Goal: Task Accomplishment & Management: Use online tool/utility

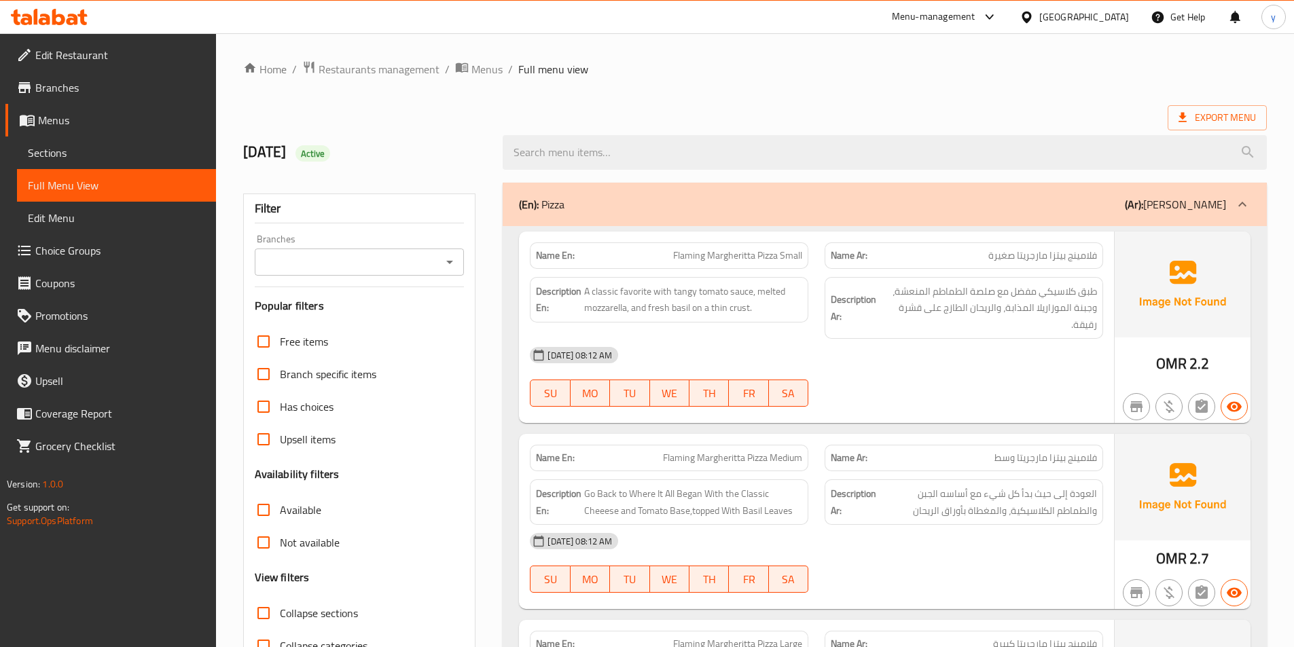
scroll to position [16363, 0]
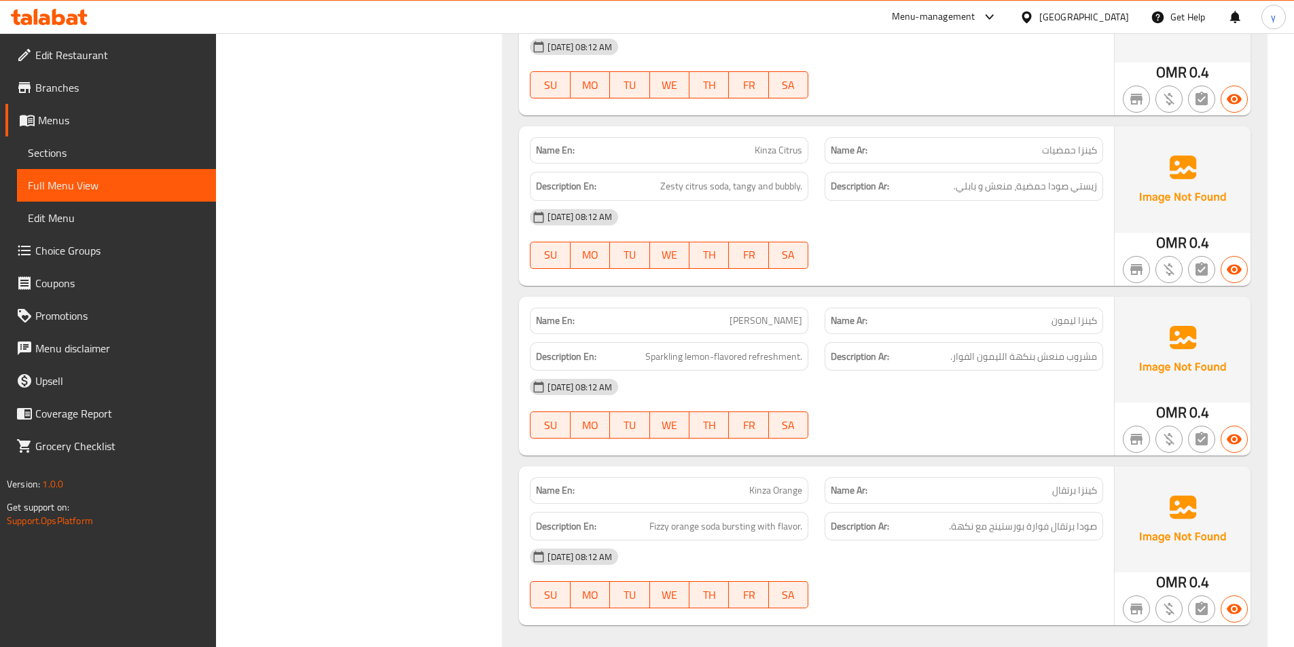
click at [1106, 11] on div "[GEOGRAPHIC_DATA]" at bounding box center [1084, 17] width 90 height 15
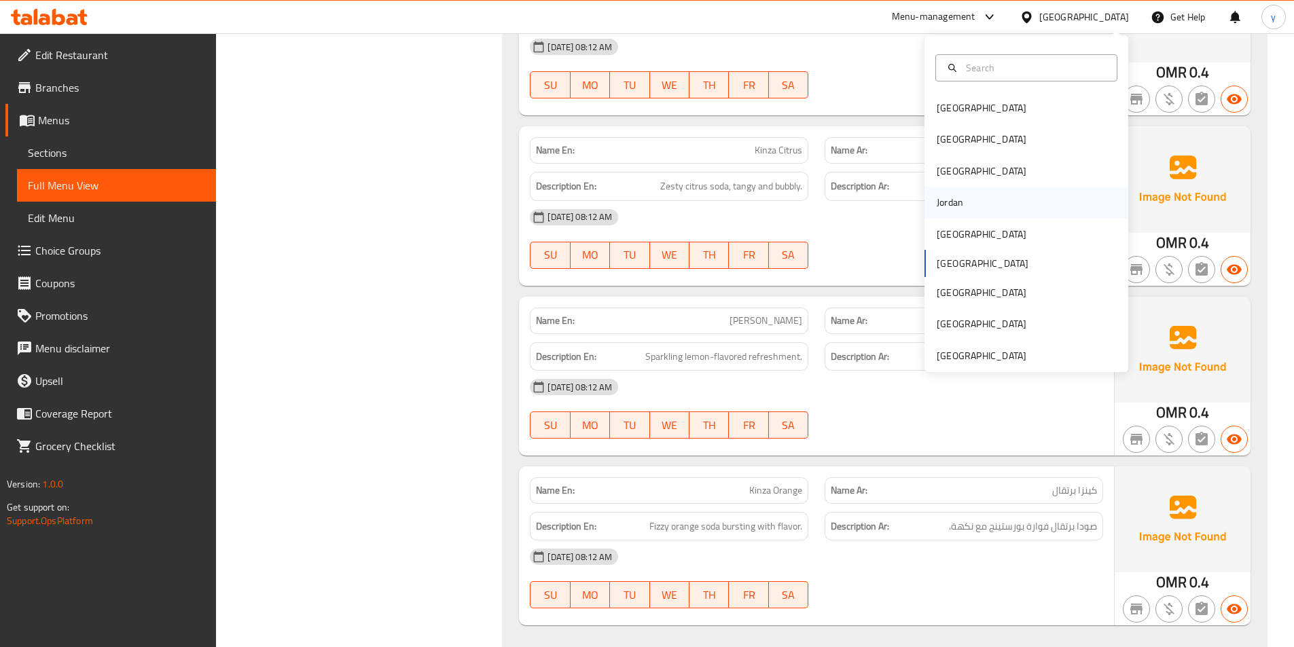
click at [964, 204] on div "Jordan" at bounding box center [950, 202] width 48 height 31
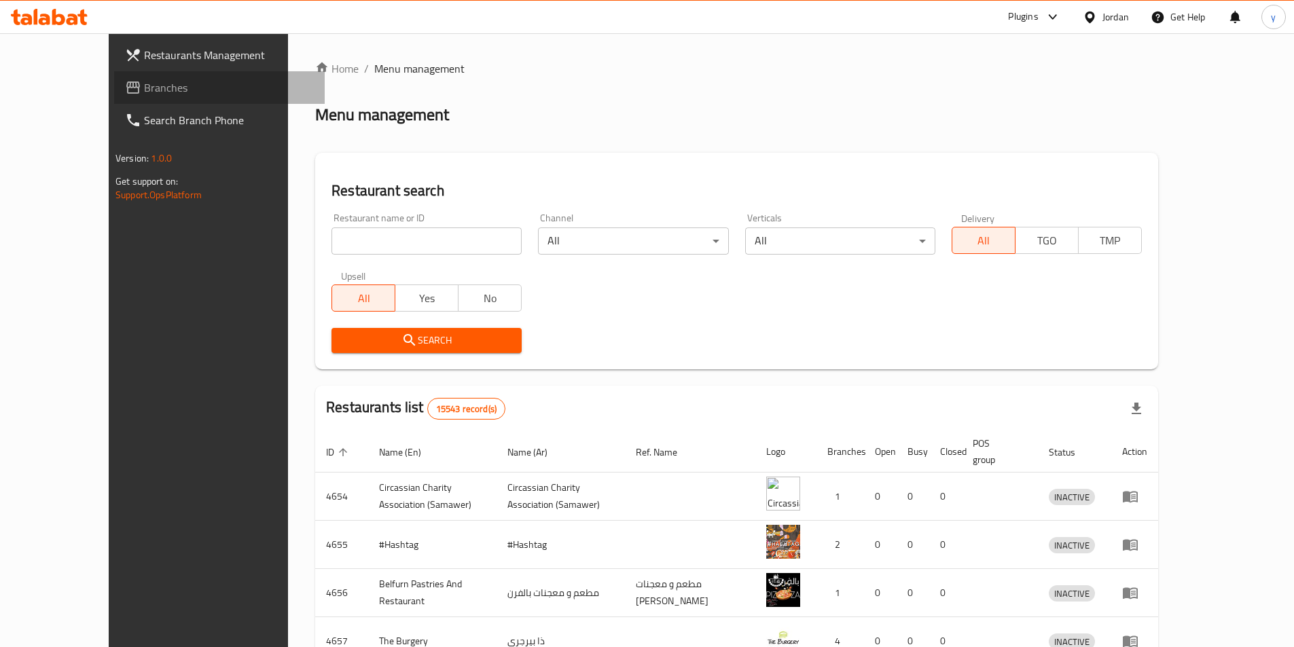
click at [114, 79] on link "Branches" at bounding box center [219, 87] width 211 height 33
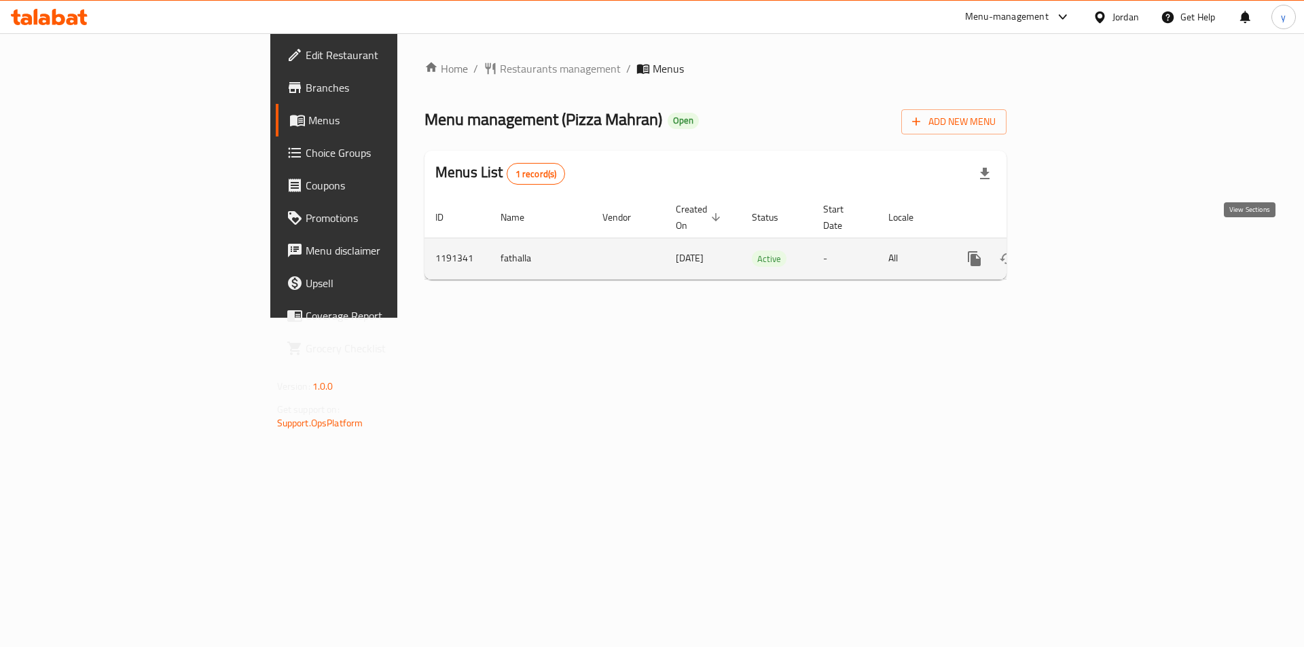
click at [1081, 251] on icon "enhanced table" at bounding box center [1072, 259] width 16 height 16
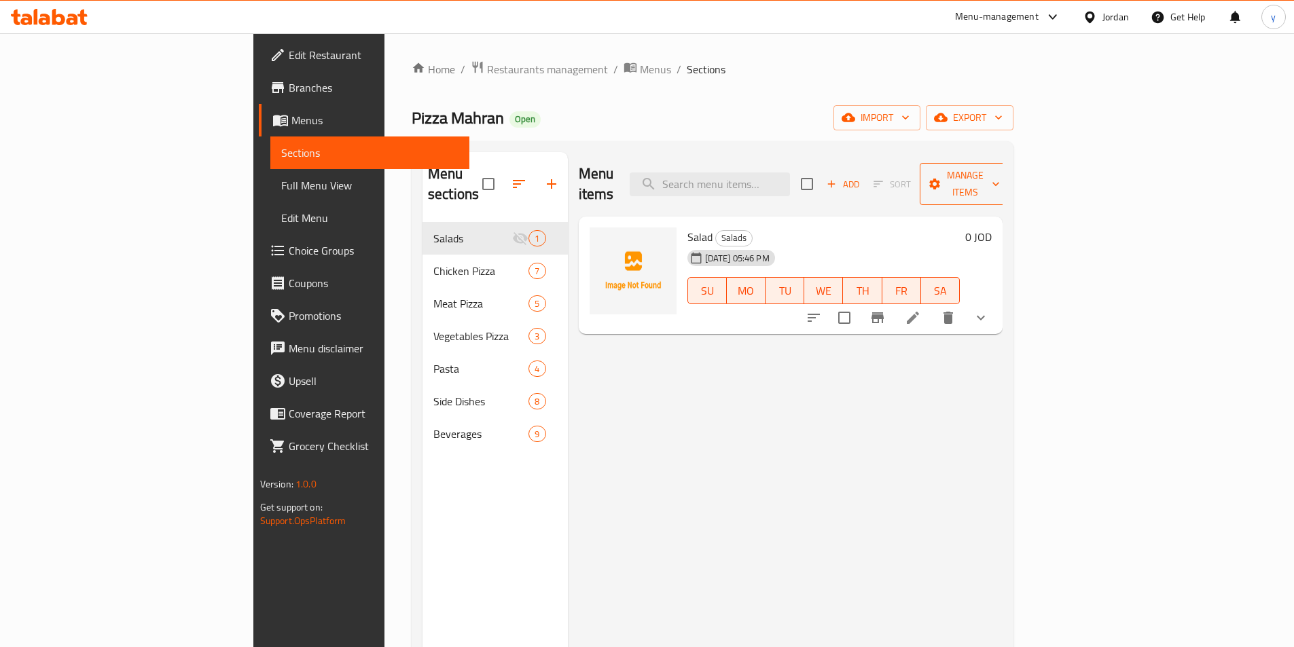
click at [1011, 164] on button "Manage items" at bounding box center [965, 184] width 91 height 42
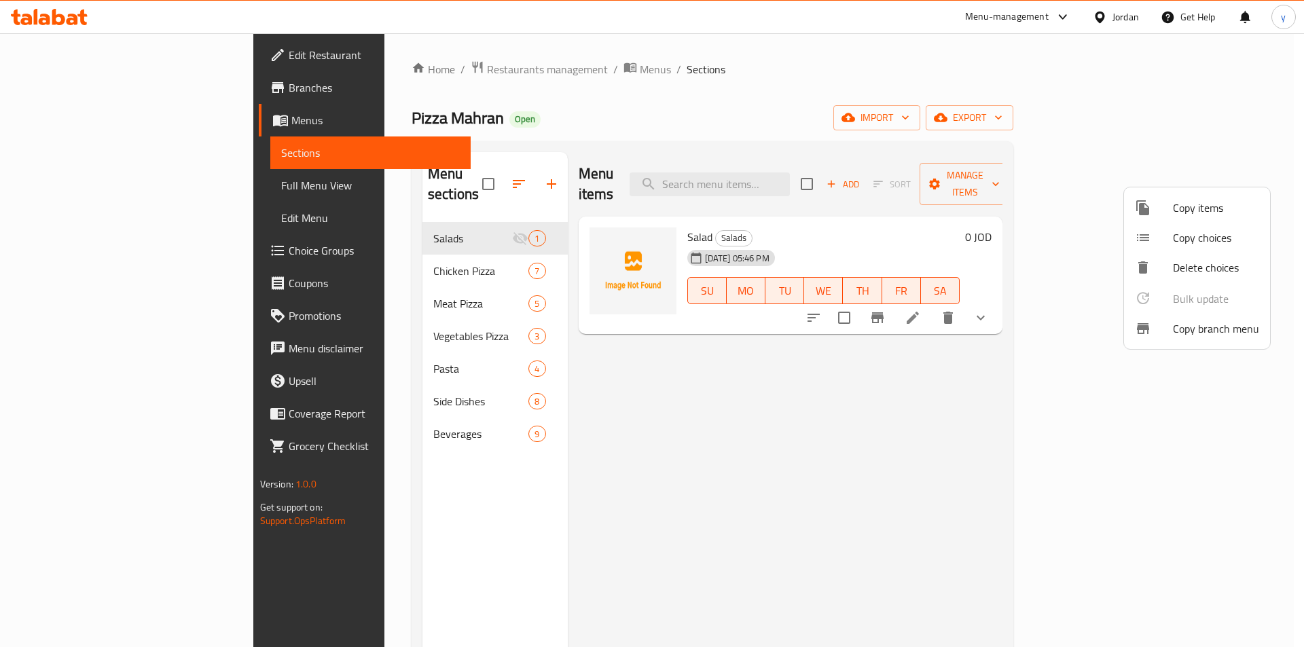
click at [1224, 329] on span "Copy branch menu" at bounding box center [1216, 329] width 86 height 16
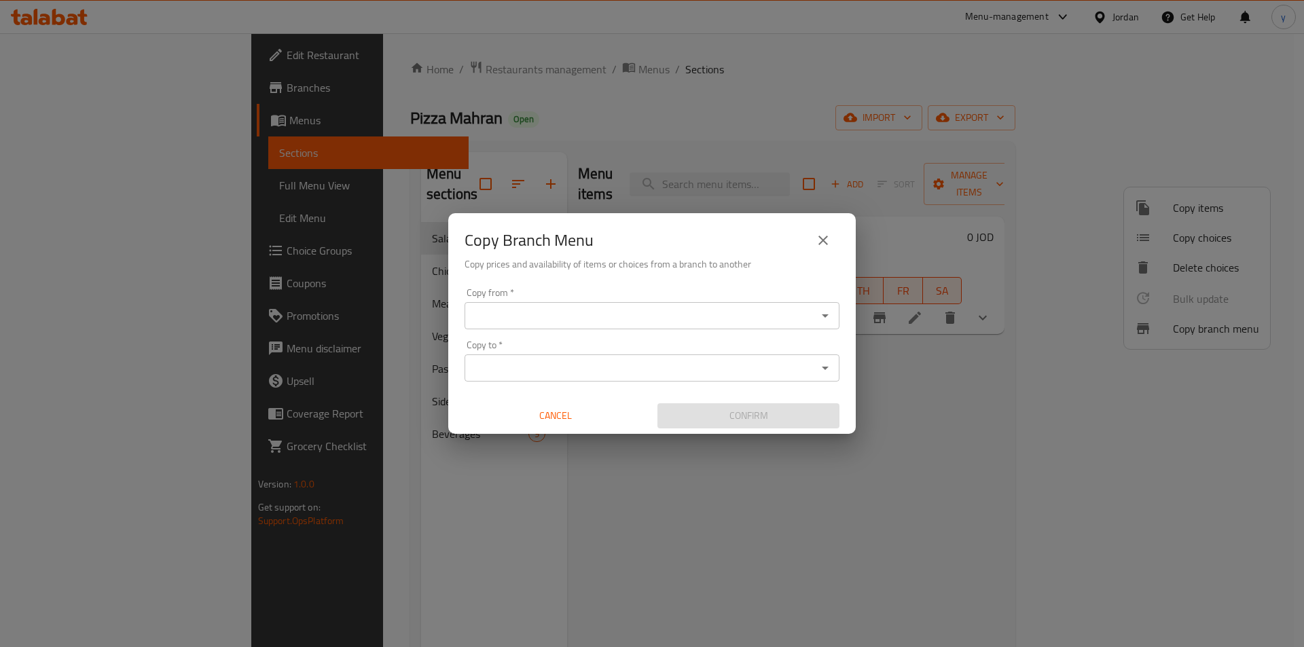
click at [829, 321] on icon "Open" at bounding box center [825, 316] width 16 height 16
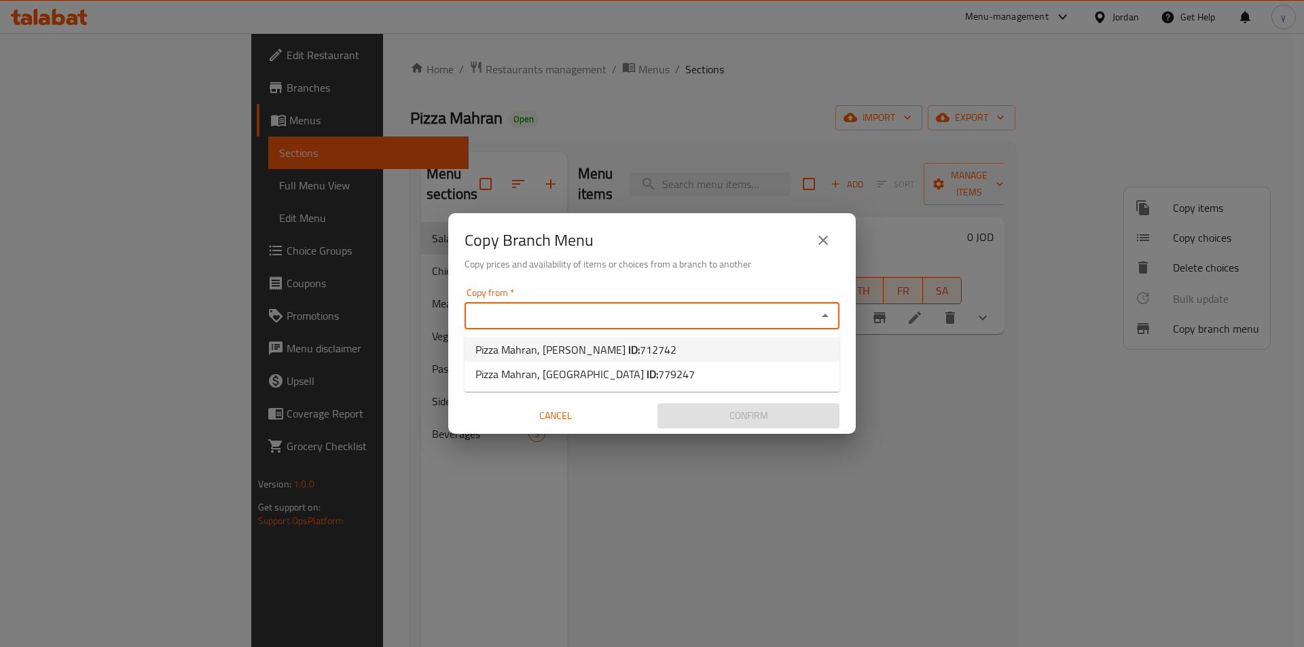
click at [555, 346] on span "Pizza Mahran, AL NASER ID: 712742" at bounding box center [575, 350] width 201 height 16
type input "Pizza Mahran, AL NASER"
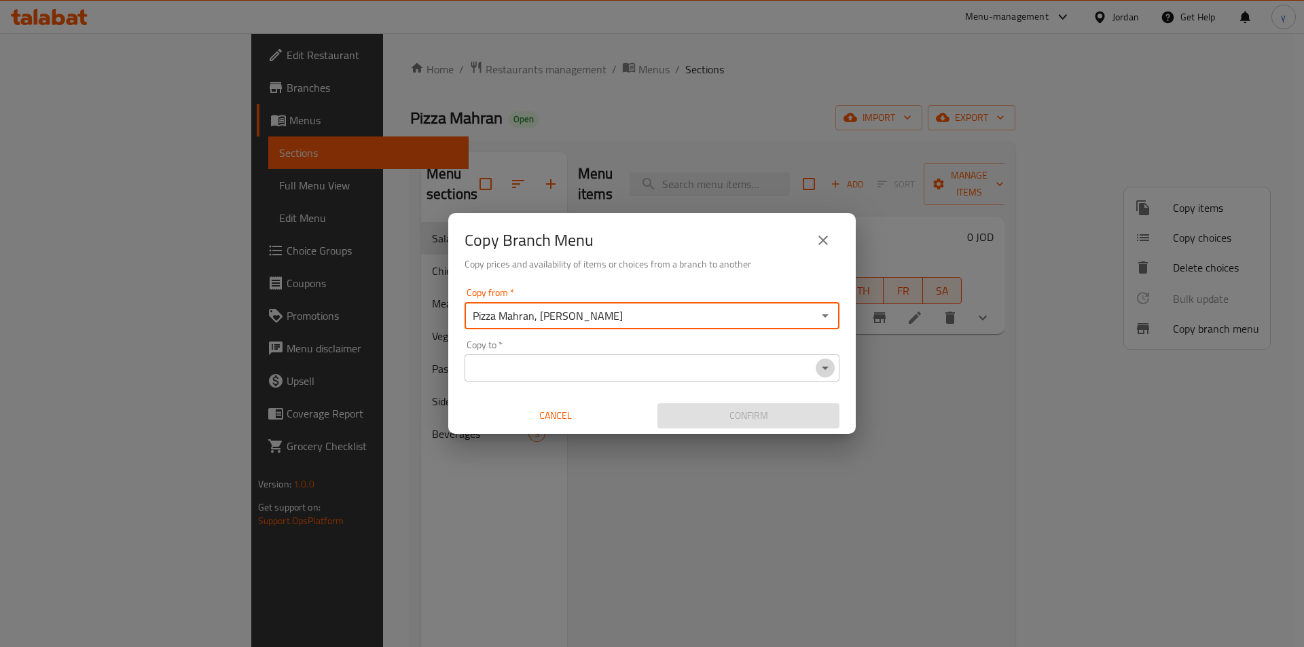
click at [824, 367] on icon "Open" at bounding box center [825, 368] width 7 height 3
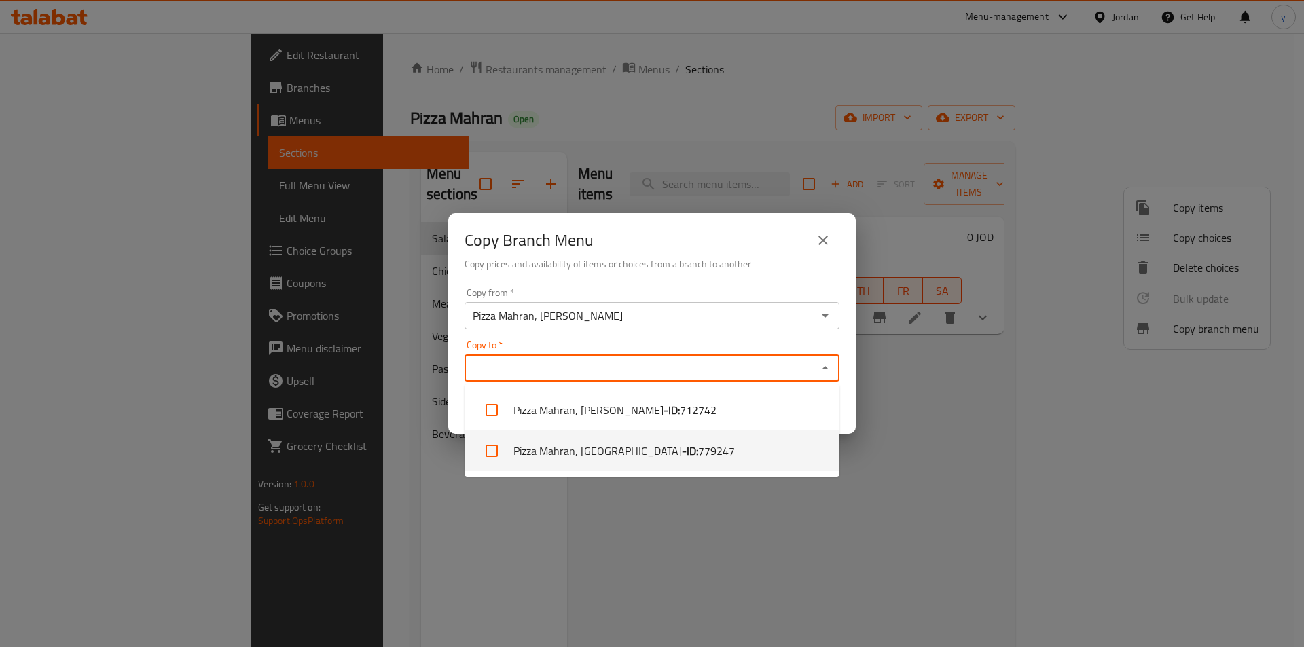
click at [639, 456] on li "Pizza Mahran, Umm Nowarah - ID: 779247" at bounding box center [652, 451] width 375 height 41
checkbox input "true"
click at [914, 435] on div "Copy Branch Menu Copy prices and availability of items or choices from a branch…" at bounding box center [652, 323] width 1304 height 647
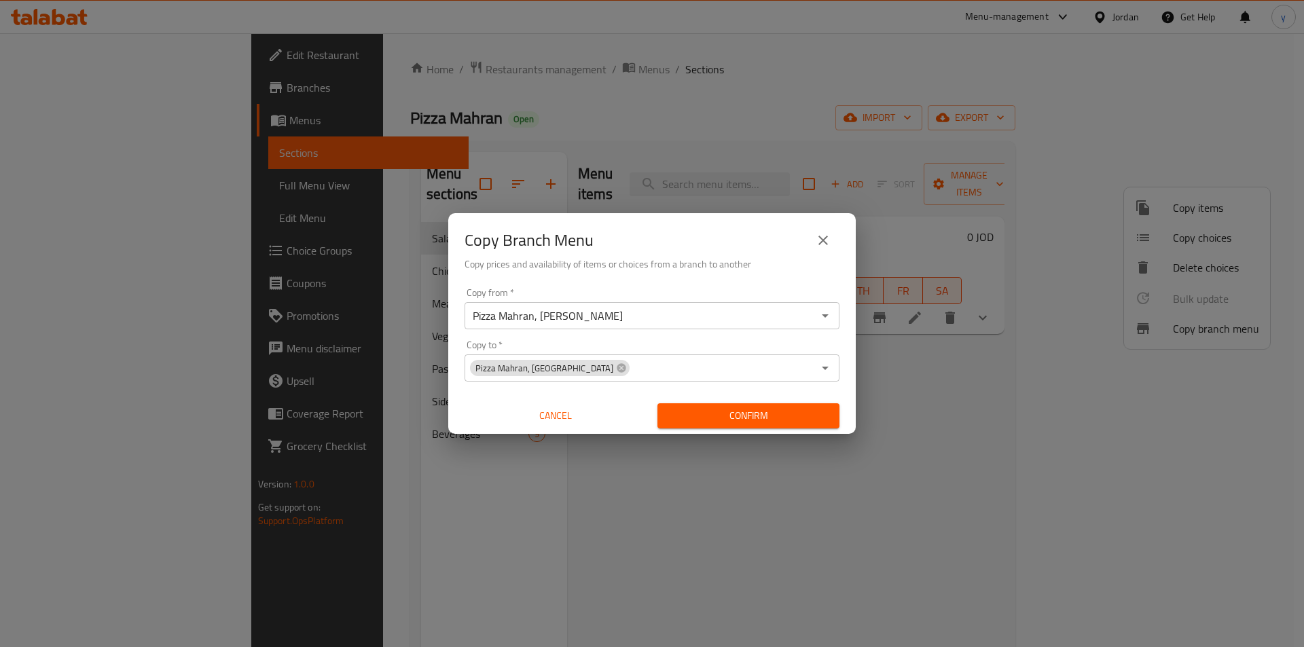
click at [748, 418] on span "Confirm" at bounding box center [748, 416] width 160 height 17
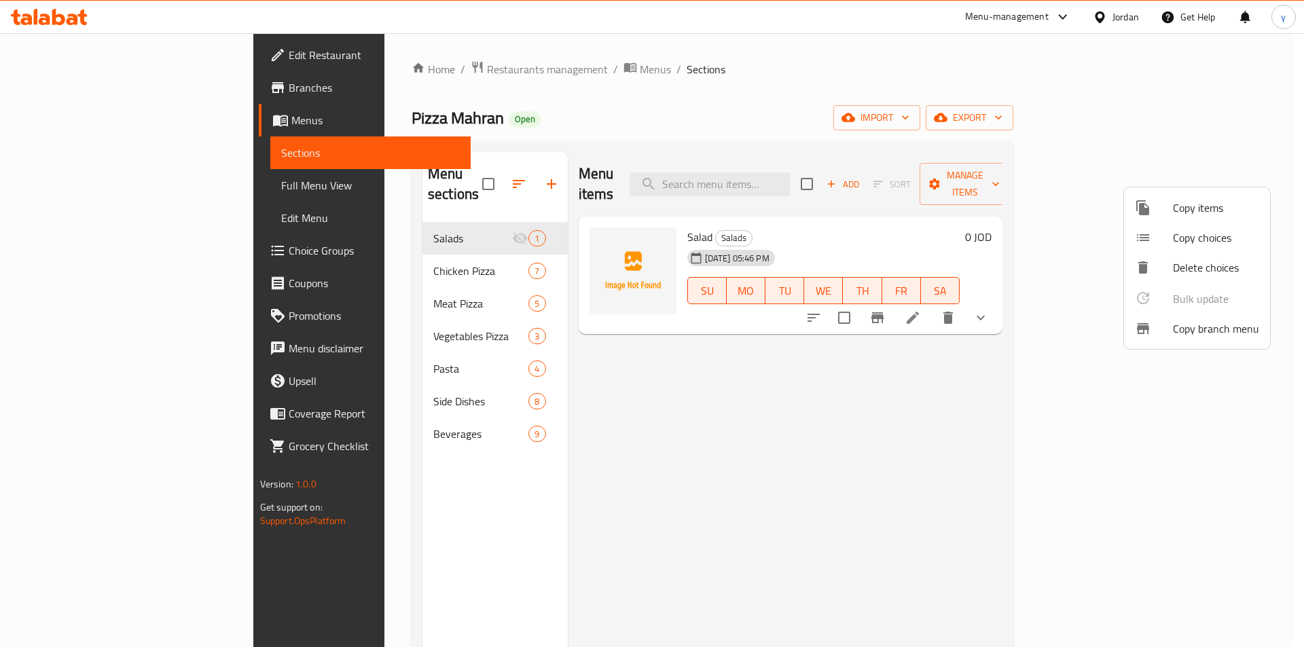
click at [68, 22] on div at bounding box center [652, 323] width 1304 height 647
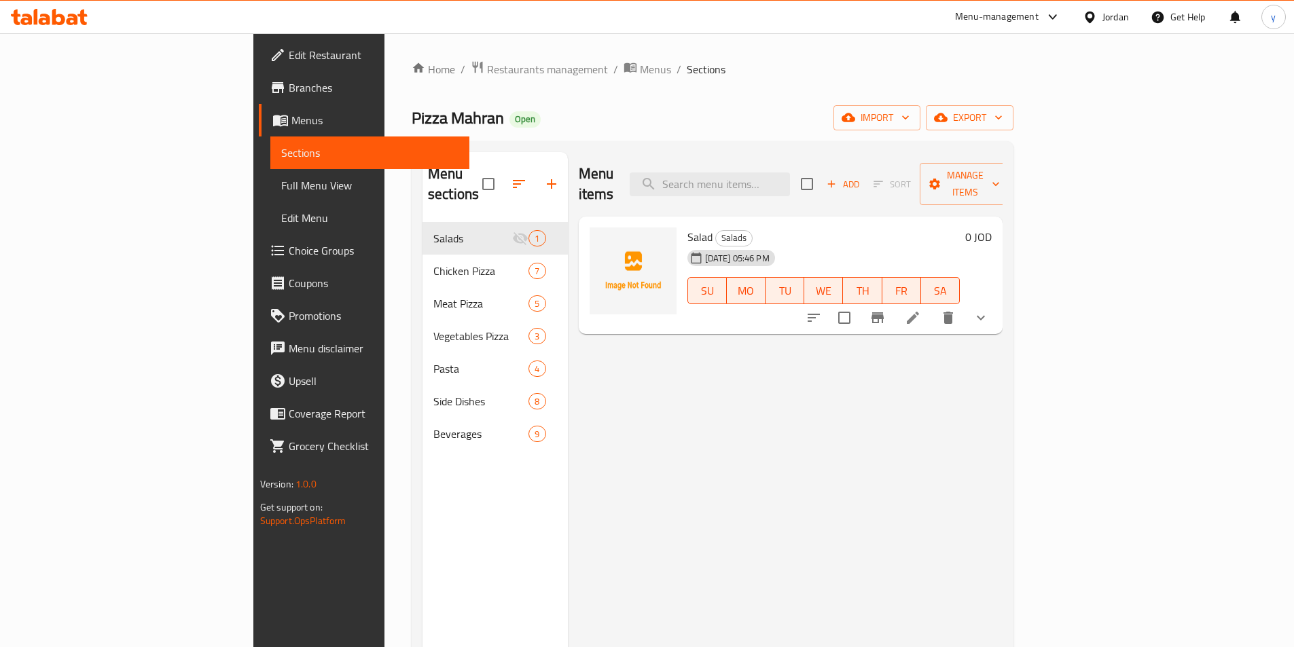
click at [1096, 16] on icon at bounding box center [1090, 17] width 14 height 14
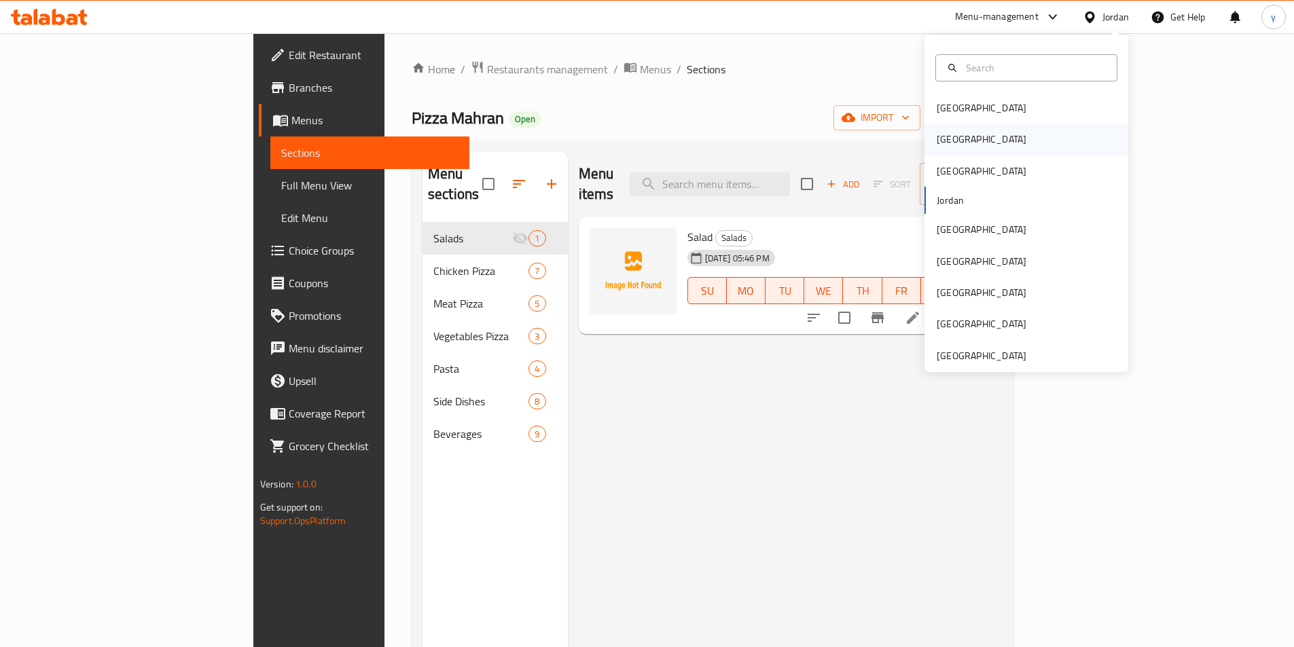
click at [969, 141] on div "[GEOGRAPHIC_DATA]" at bounding box center [1026, 139] width 204 height 31
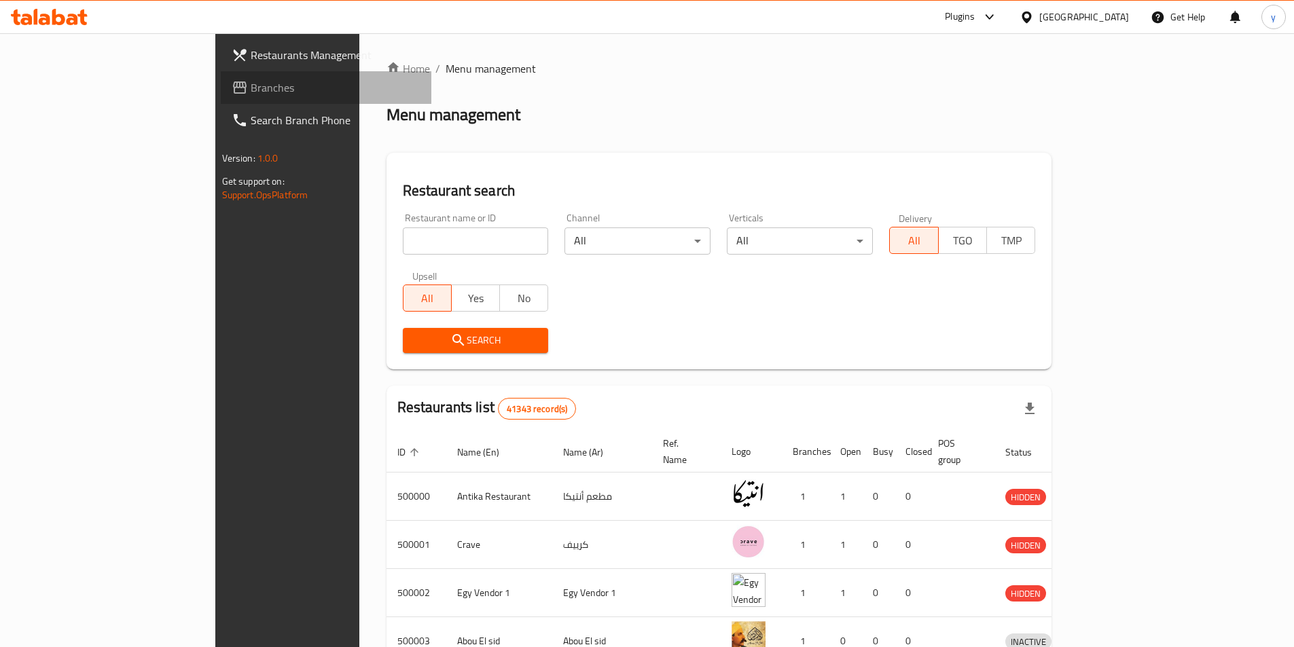
click at [251, 90] on span "Branches" at bounding box center [336, 87] width 170 height 16
